Goal: Transaction & Acquisition: Obtain resource

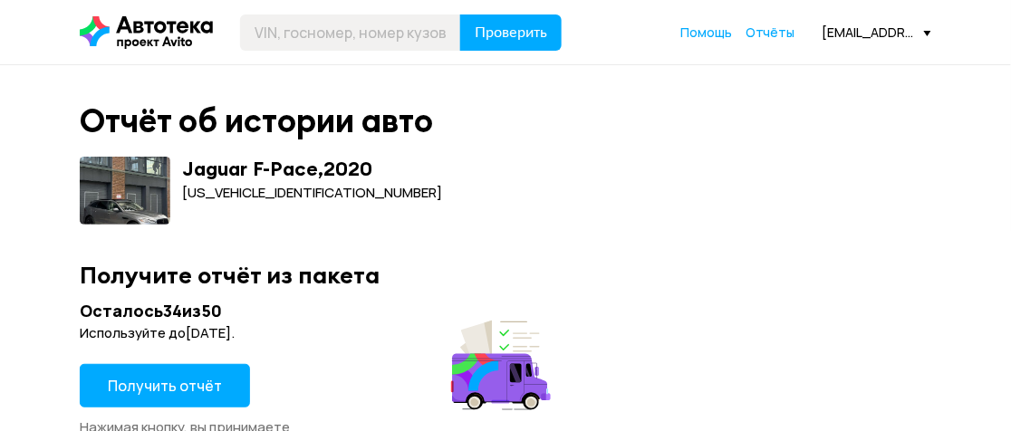
click at [175, 393] on span "Получить отчёт" at bounding box center [165, 386] width 114 height 20
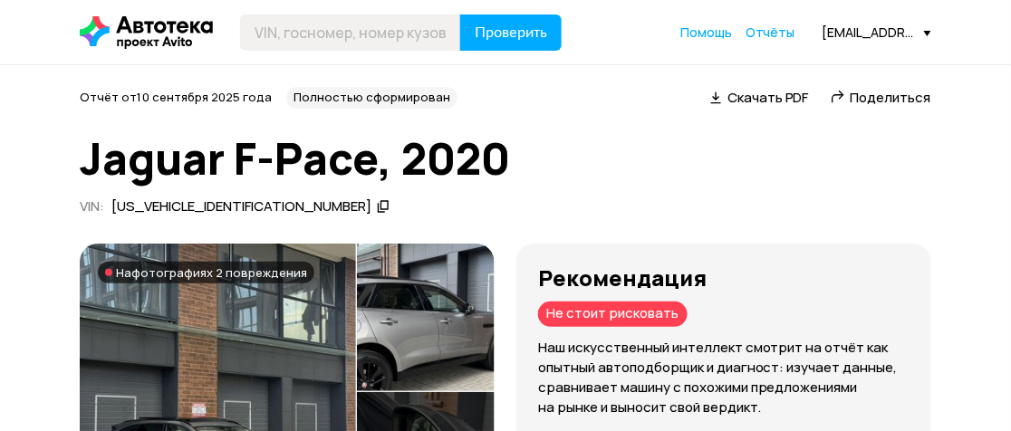
click at [880, 96] on span "Поделиться" at bounding box center [891, 97] width 81 height 19
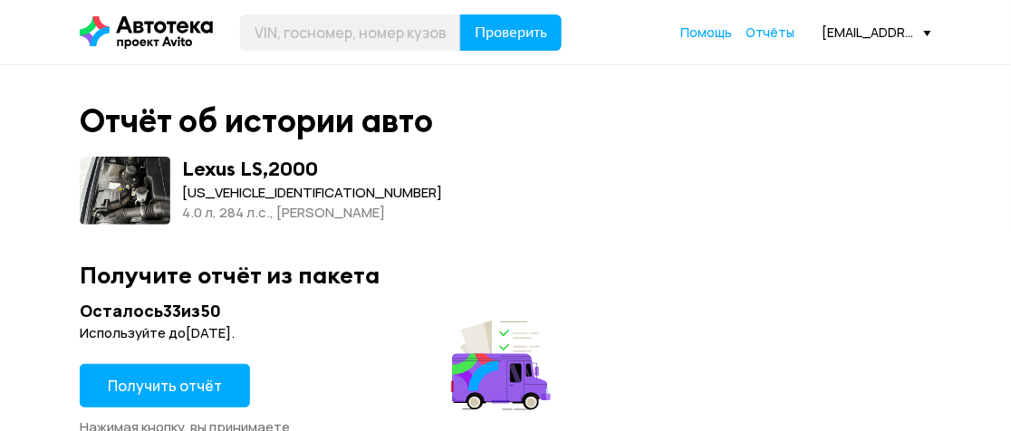
click at [176, 376] on span "Получить отчёт" at bounding box center [165, 386] width 114 height 20
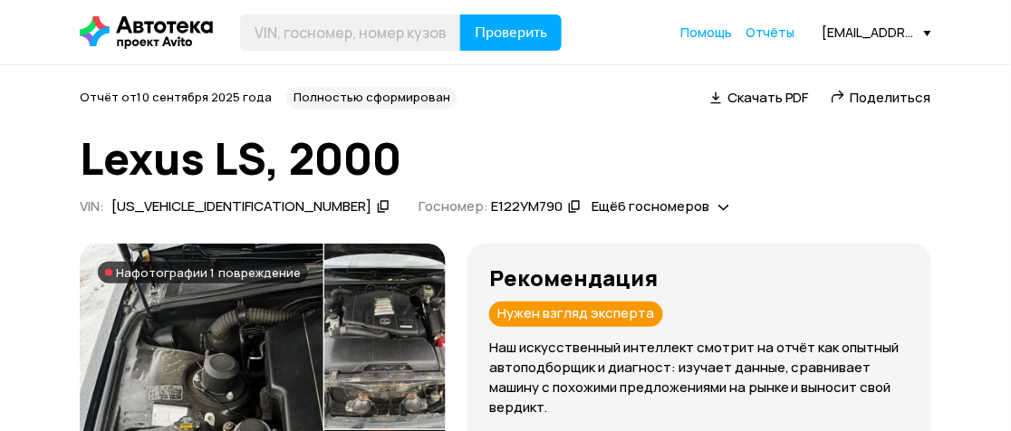
click at [872, 101] on span "Поделиться" at bounding box center [891, 97] width 81 height 19
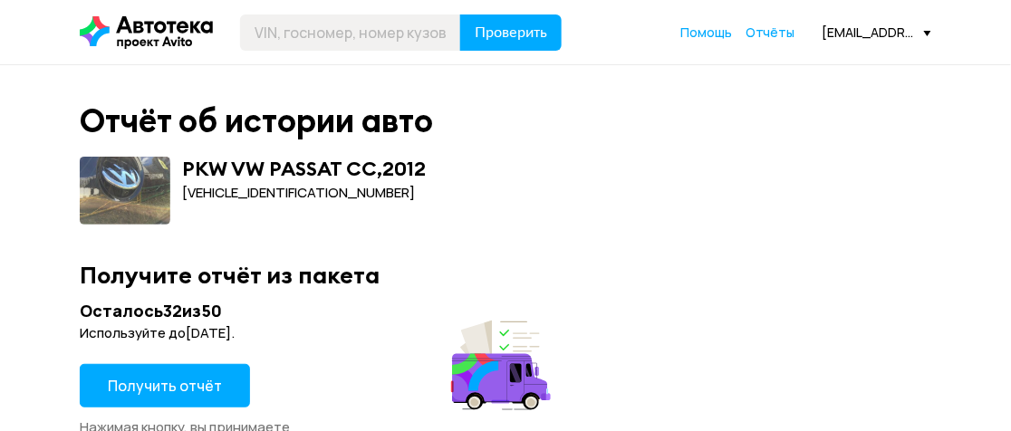
click at [210, 374] on button "Получить отчёт" at bounding box center [165, 385] width 170 height 43
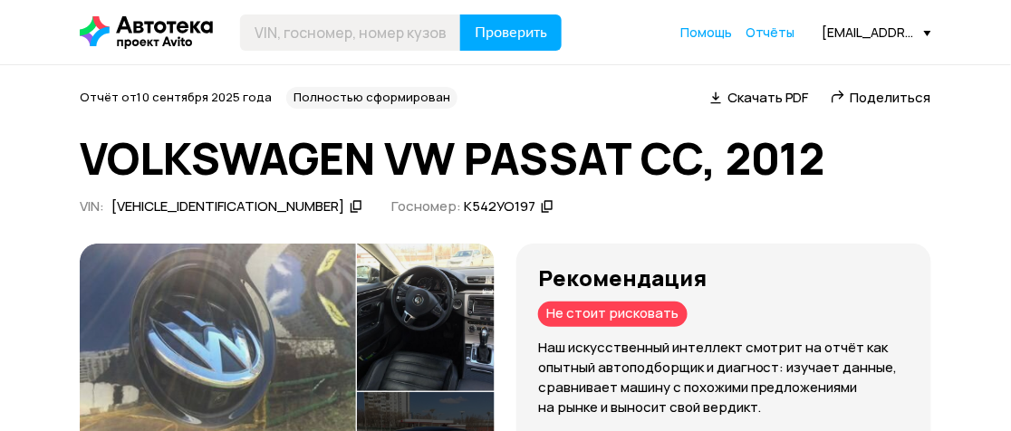
click at [873, 95] on span "Поделиться" at bounding box center [891, 97] width 81 height 19
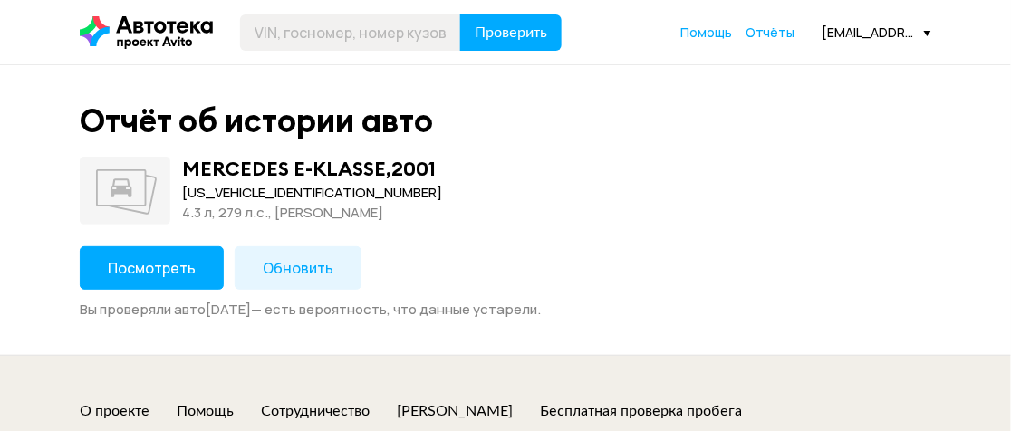
click at [274, 271] on span "Обновить" at bounding box center [298, 268] width 71 height 20
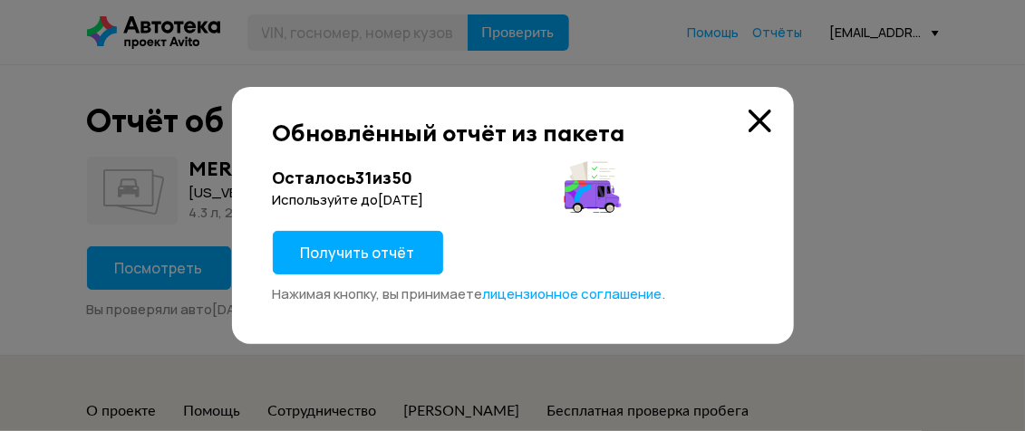
click at [384, 252] on span "Получить отчёт" at bounding box center [358, 253] width 114 height 20
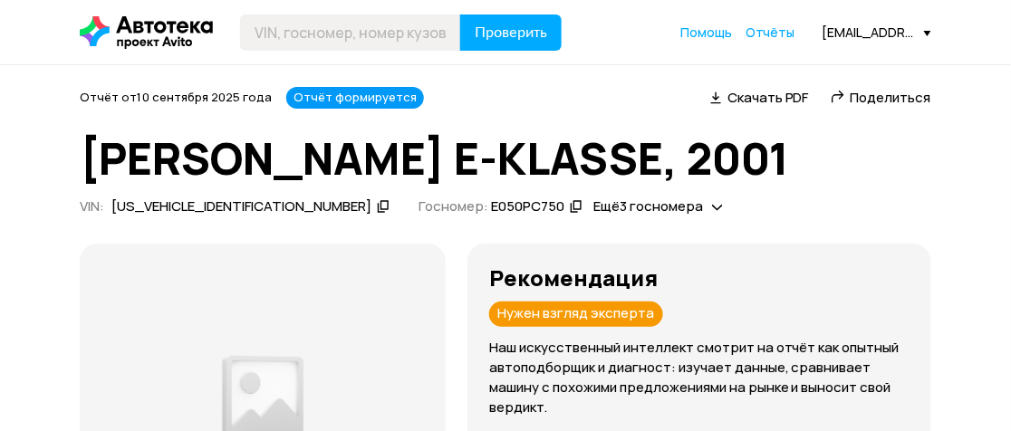
click at [887, 91] on span "Поделиться" at bounding box center [891, 97] width 81 height 19
